Goal: Task Accomplishment & Management: Complete application form

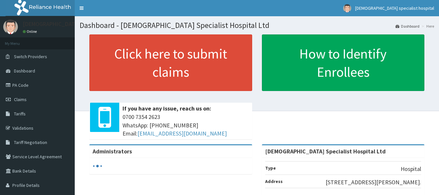
click at [19, 85] on link "PA Code" at bounding box center [37, 85] width 75 height 14
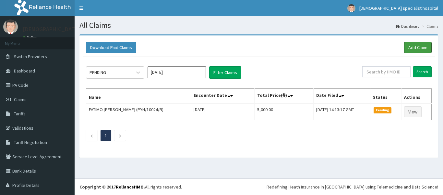
click at [413, 47] on link "Add Claim" at bounding box center [419, 47] width 28 height 11
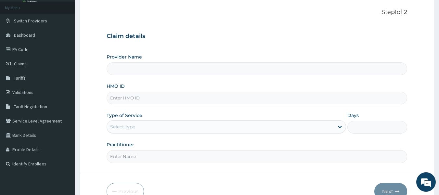
type input "[DEMOGRAPHIC_DATA] Specialist Hospital Ltd"
click at [123, 100] on input "HMO ID" at bounding box center [256, 98] width 301 height 13
paste input "FMC/11979/A"
type input "FMC/11979/A"
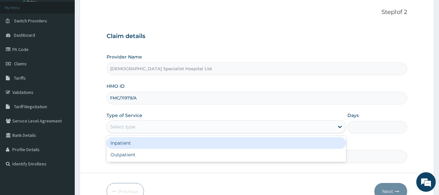
click at [139, 126] on div "Select type" at bounding box center [220, 126] width 227 height 10
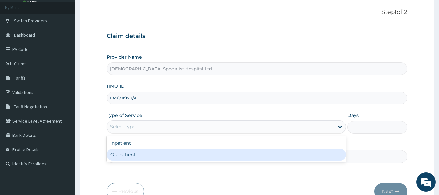
click at [143, 153] on div "Outpatient" at bounding box center [225, 155] width 239 height 12
type input "1"
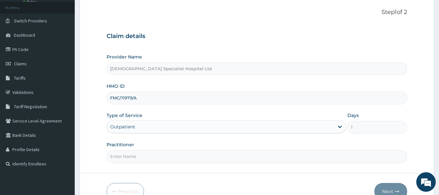
click at [156, 153] on input "Practitioner" at bounding box center [256, 156] width 301 height 13
type input "DR OLAKUNLE"
click at [389, 189] on button "Next" at bounding box center [390, 191] width 33 height 17
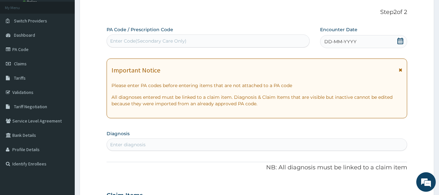
click at [137, 144] on div "Enter diagnosis" at bounding box center [127, 144] width 35 height 6
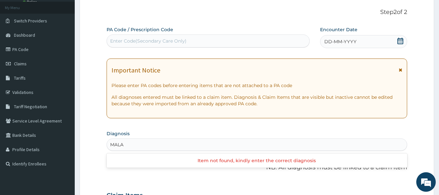
type input "MALAR"
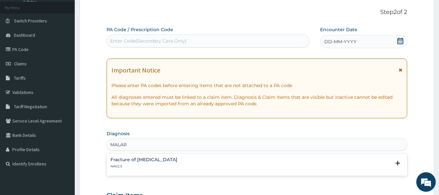
click at [130, 162] on div "Fracture of zygoma NA02.5" at bounding box center [143, 162] width 67 height 11
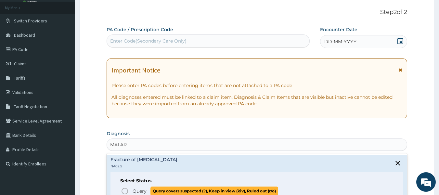
click at [123, 191] on icon "status option query" at bounding box center [125, 191] width 8 height 8
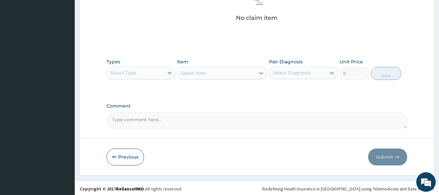
scroll to position [273, 0]
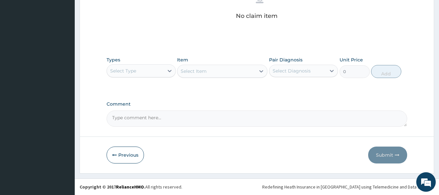
click at [149, 68] on div "Select Type" at bounding box center [135, 71] width 57 height 10
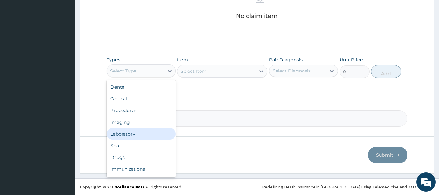
drag, startPoint x: 125, startPoint y: 135, endPoint x: 168, endPoint y: 115, distance: 47.9
click at [126, 136] on div "Laboratory" at bounding box center [140, 134] width 69 height 12
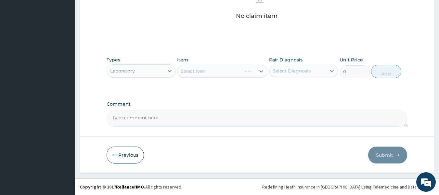
click at [236, 70] on div "Select Item" at bounding box center [222, 71] width 90 height 13
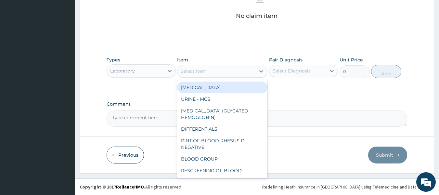
click at [245, 73] on div "Select Item" at bounding box center [216, 71] width 78 height 10
click at [222, 88] on div "LIPID PROFILE" at bounding box center [222, 87] width 90 height 12
type input "7000"
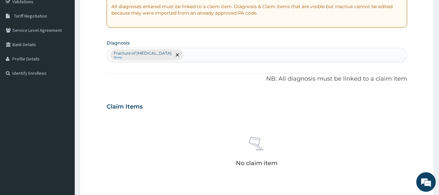
scroll to position [27, 0]
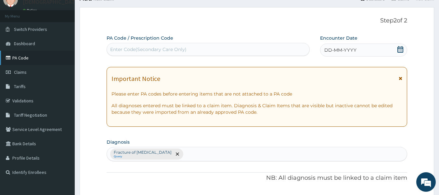
click at [22, 57] on link "PA Code" at bounding box center [37, 58] width 75 height 14
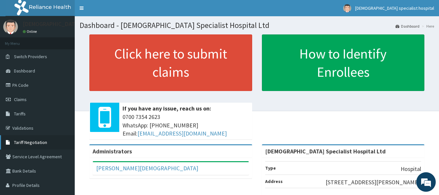
click at [22, 141] on span "Tariff Negotiation" at bounding box center [30, 142] width 33 height 6
click at [30, 146] on link "Tariff Negotiation" at bounding box center [37, 142] width 75 height 14
click at [21, 140] on span "Tariff Negotiation" at bounding box center [30, 142] width 33 height 6
